Goal: Information Seeking & Learning: Learn about a topic

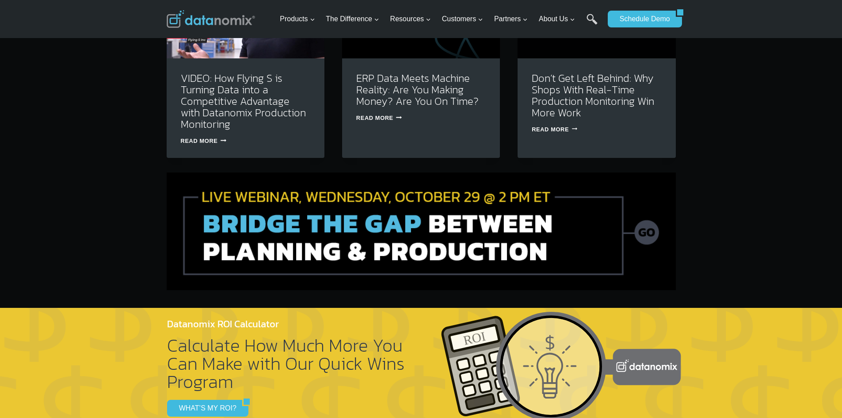
scroll to position [2874, 0]
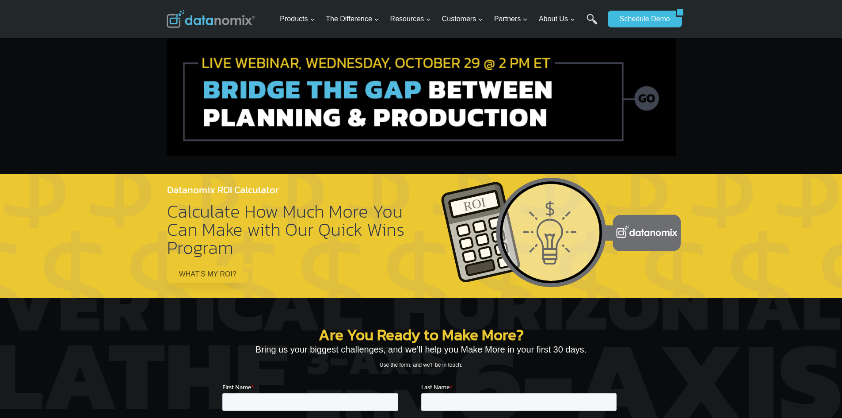
click at [205, 266] on link "WHAT’S MY ROI?" at bounding box center [204, 274] width 75 height 17
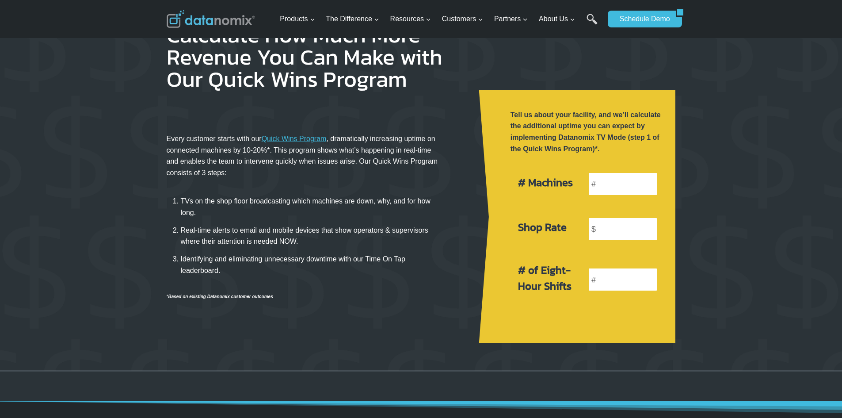
scroll to position [354, 0]
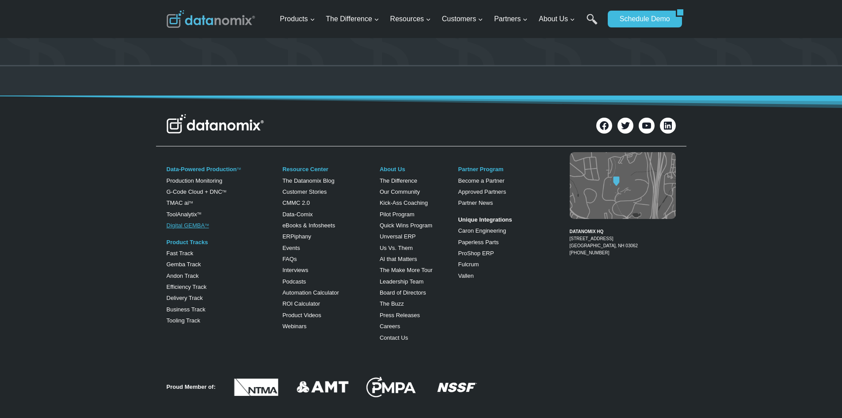
click at [189, 225] on link "Digital GEMBA TM" at bounding box center [188, 225] width 42 height 7
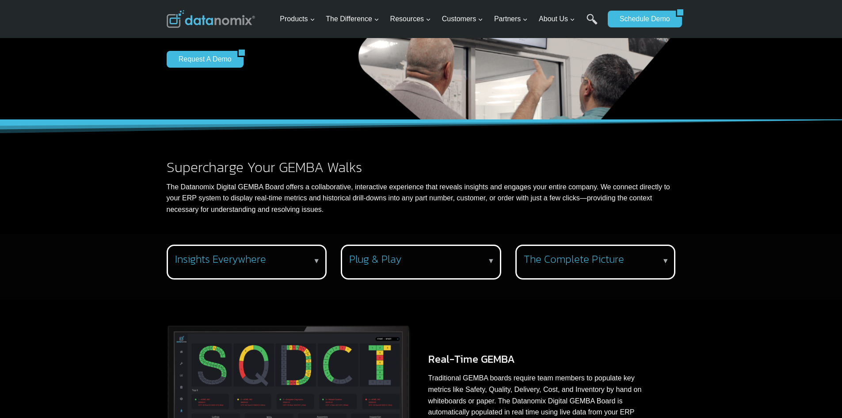
scroll to position [177, 0]
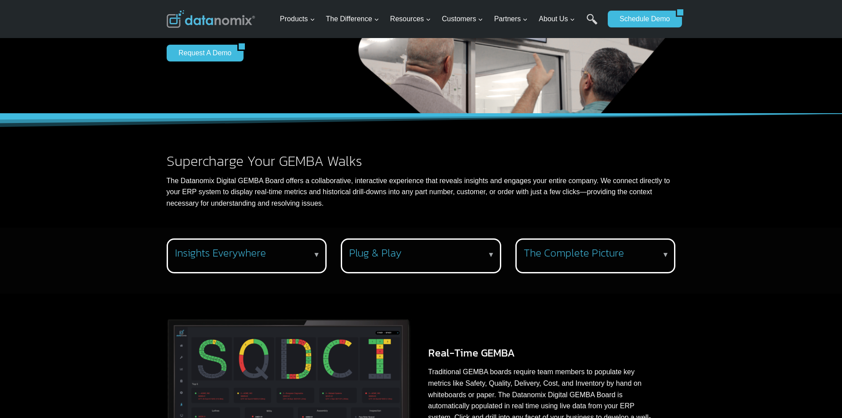
click at [434, 252] on h3 "Plug & Play" at bounding box center [419, 253] width 140 height 13
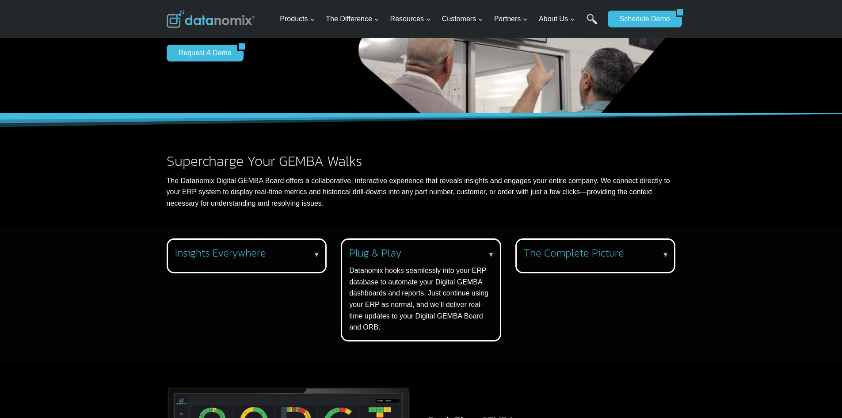
click at [317, 253] on p "▼" at bounding box center [316, 254] width 7 height 11
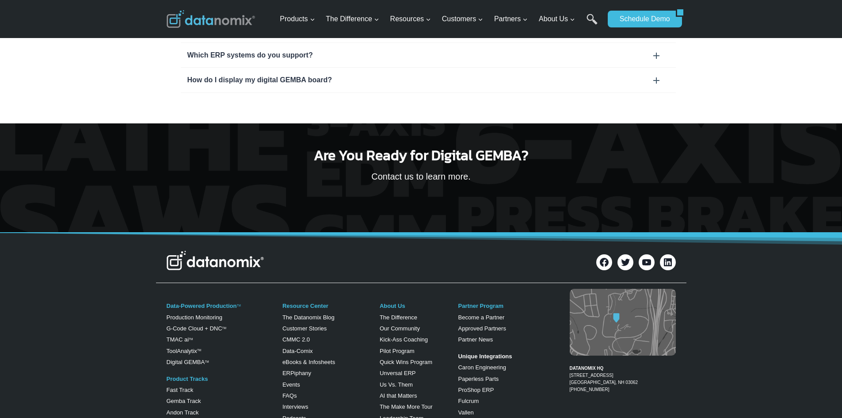
scroll to position [973, 0]
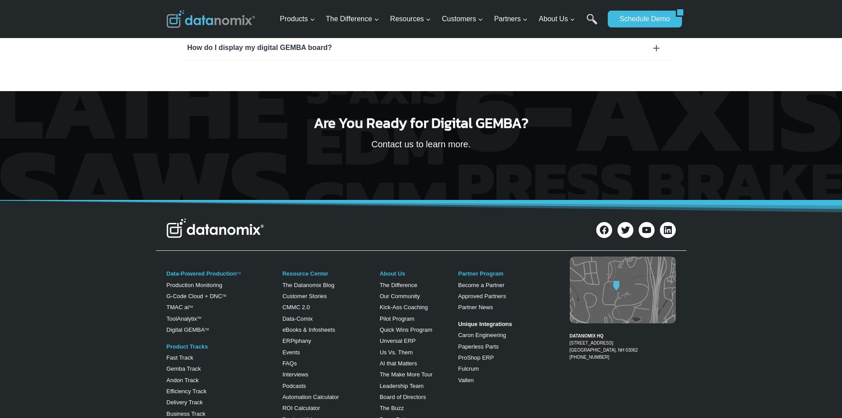
click at [228, 233] on img at bounding box center [215, 227] width 97 height 19
